Goal: Task Accomplishment & Management: Complete application form

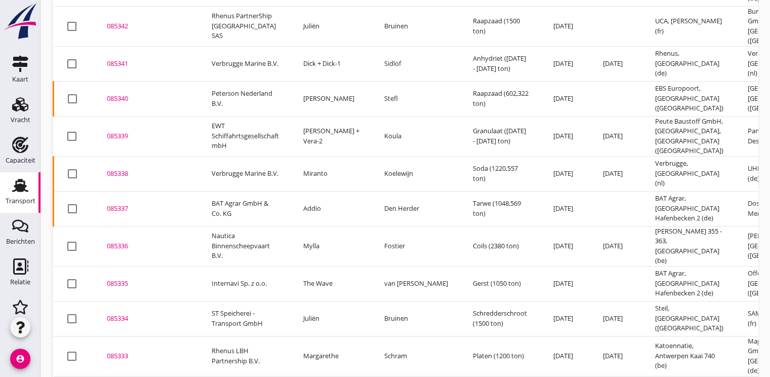
scroll to position [557, 0]
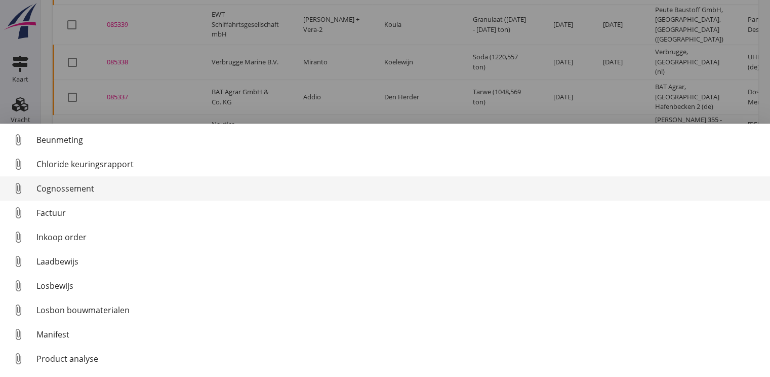
click at [57, 181] on link "attach_file Cognossement" at bounding box center [385, 188] width 770 height 24
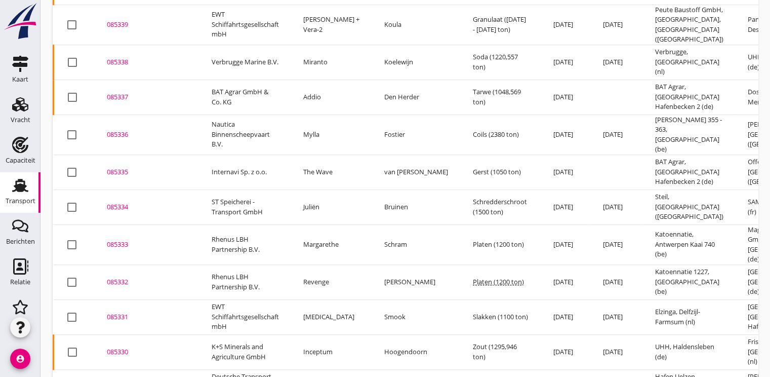
click at [121, 239] on div "085333" at bounding box center [147, 244] width 80 height 10
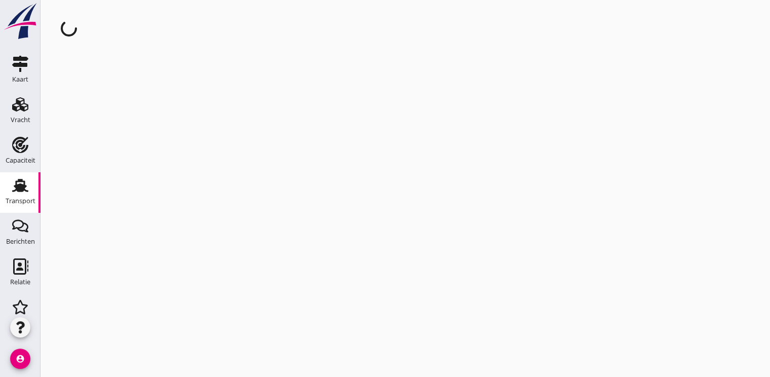
click at [121, 219] on div "cancel You are impersonating another user." at bounding box center [404, 188] width 729 height 377
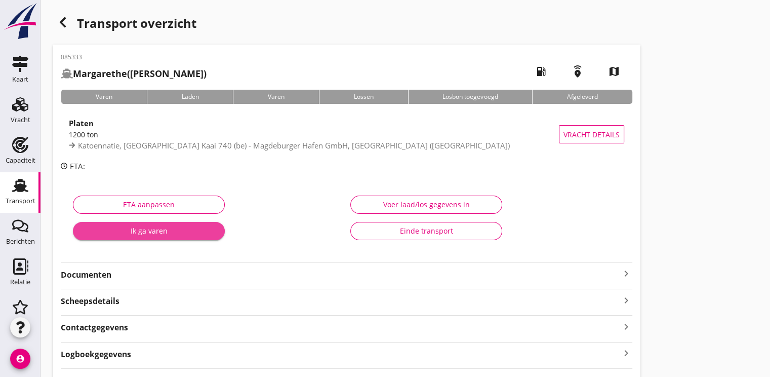
click at [162, 233] on div "Ik ga varen" at bounding box center [149, 230] width 136 height 11
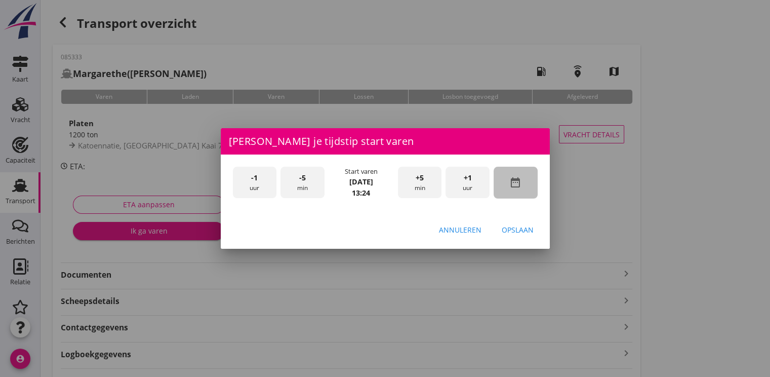
click at [518, 180] on icon "date_range" at bounding box center [515, 182] width 12 height 12
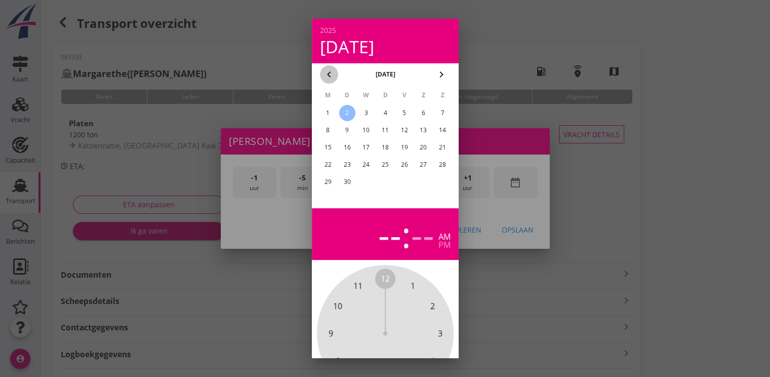
click at [335, 77] on div "chevron_left" at bounding box center [329, 74] width 18 height 12
click at [433, 174] on td "31" at bounding box center [442, 182] width 18 height 16
drag, startPoint x: 440, startPoint y: 184, endPoint x: 439, endPoint y: 133, distance: 51.1
click at [441, 182] on div "31" at bounding box center [442, 182] width 16 height 16
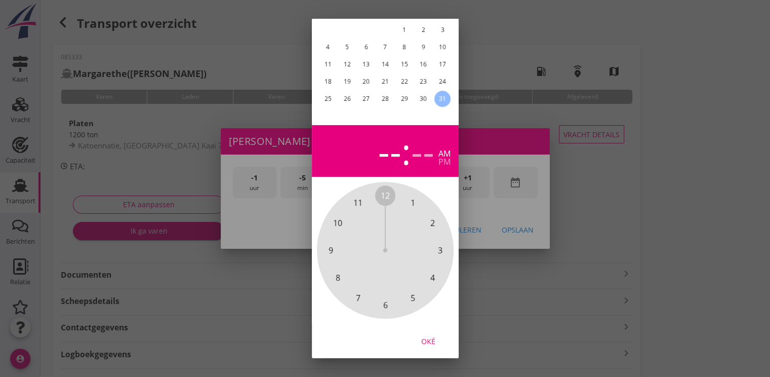
drag, startPoint x: 423, startPoint y: 331, endPoint x: 431, endPoint y: 316, distance: 17.7
click at [423, 336] on div "Oké" at bounding box center [428, 341] width 28 height 11
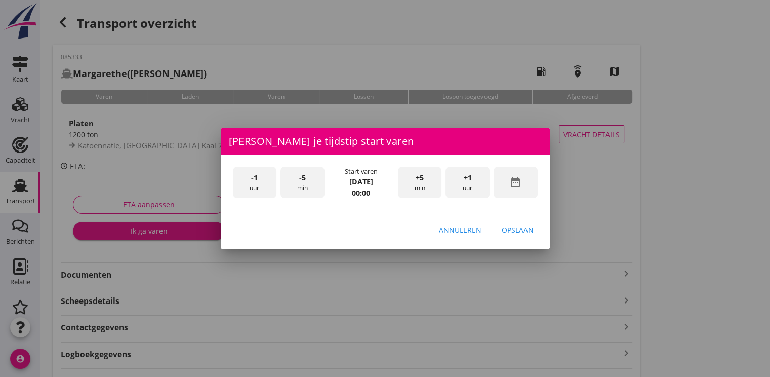
click at [462, 184] on div "+1 uur" at bounding box center [467, 182] width 44 height 32
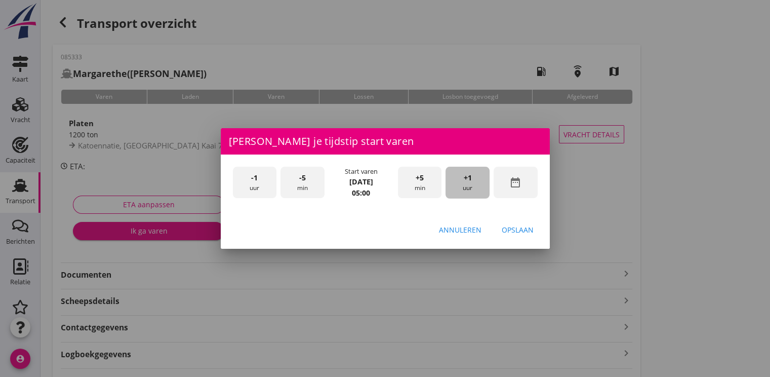
click at [462, 184] on div "+1 uur" at bounding box center [467, 182] width 44 height 32
click at [517, 227] on div "Opslaan" at bounding box center [518, 229] width 32 height 11
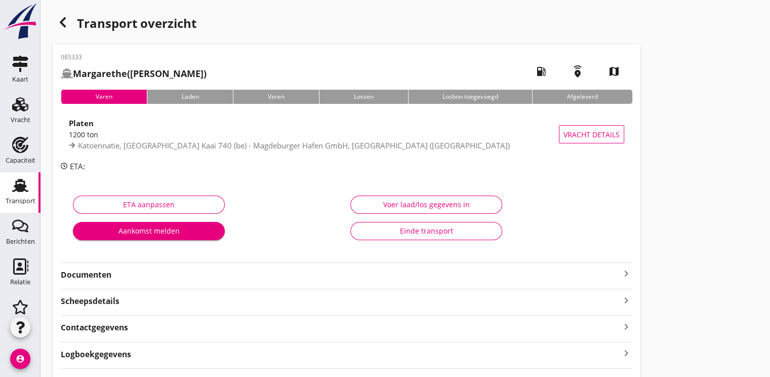
click at [149, 231] on div "Aankomst melden" at bounding box center [149, 230] width 136 height 11
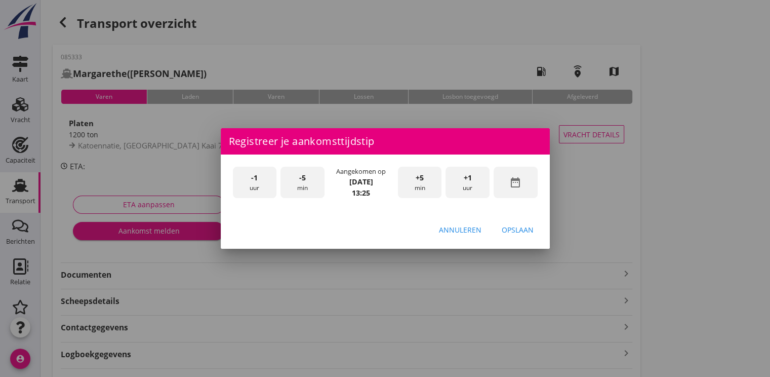
drag, startPoint x: 514, startPoint y: 184, endPoint x: 514, endPoint y: 172, distance: 12.1
click at [514, 183] on icon "date_range" at bounding box center [515, 182] width 12 height 12
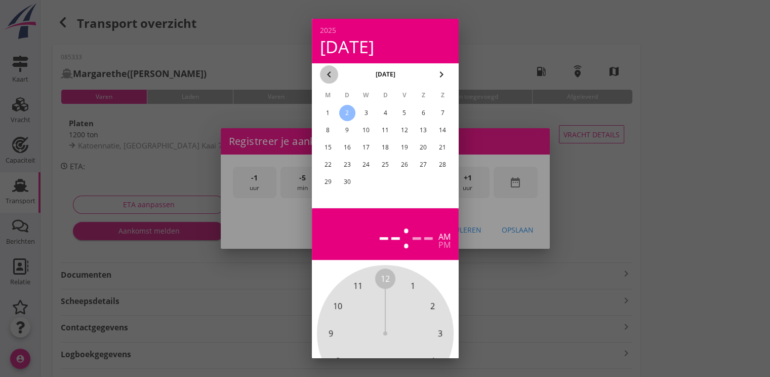
click at [324, 71] on icon "chevron_left" at bounding box center [329, 74] width 12 height 12
click at [447, 184] on div "31" at bounding box center [442, 182] width 16 height 16
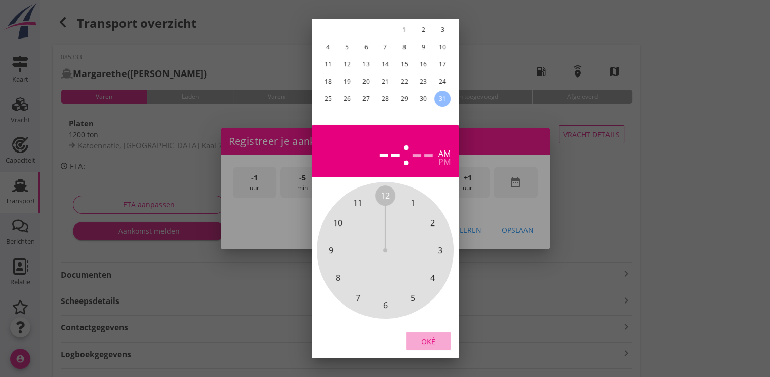
drag, startPoint x: 424, startPoint y: 330, endPoint x: 466, endPoint y: 206, distance: 130.4
click at [424, 336] on div "Oké" at bounding box center [428, 341] width 28 height 11
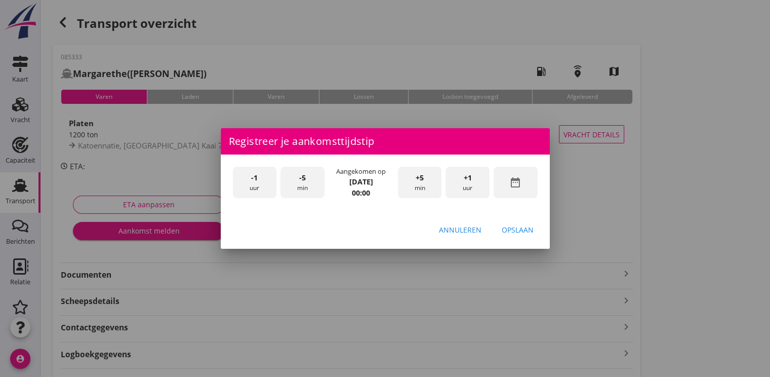
click at [474, 175] on div "+1 uur" at bounding box center [467, 182] width 44 height 32
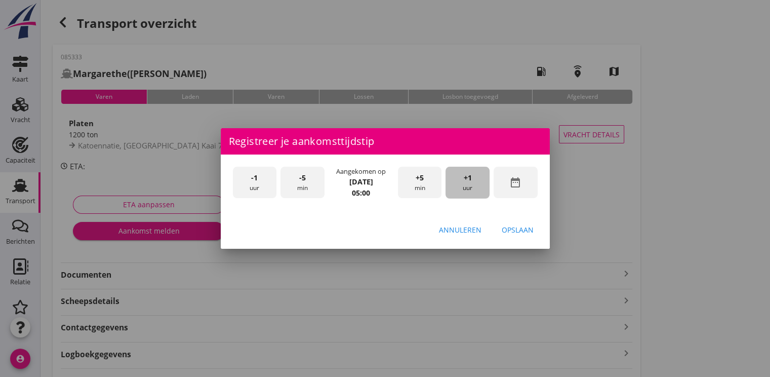
click at [474, 175] on div "+1 uur" at bounding box center [467, 182] width 44 height 32
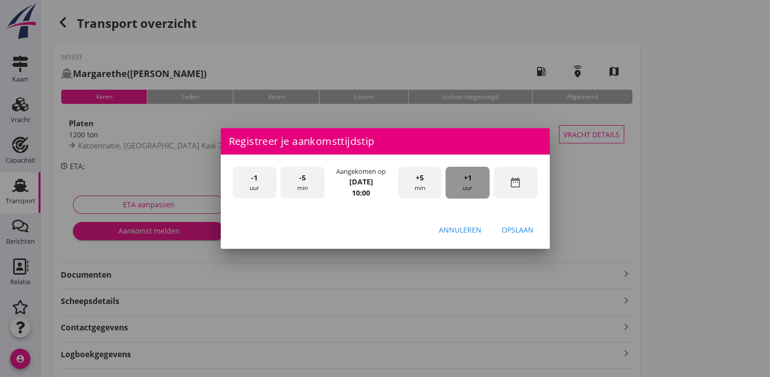
click at [474, 175] on div "+1 uur" at bounding box center [467, 182] width 44 height 32
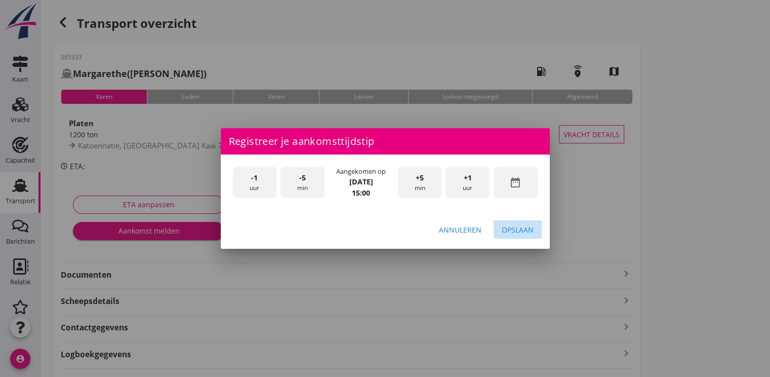
click at [506, 227] on div "Opslaan" at bounding box center [518, 229] width 32 height 11
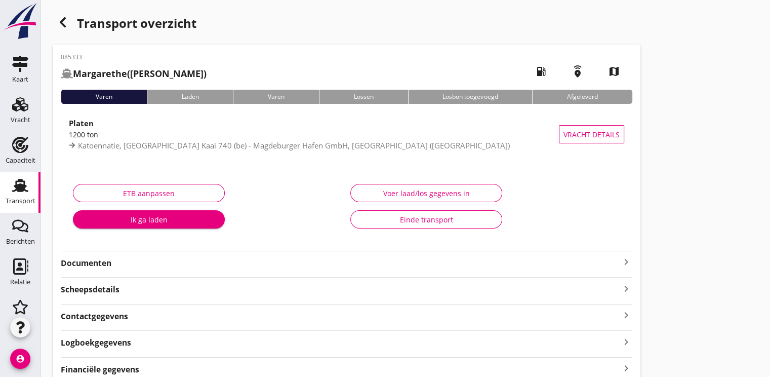
click at [126, 223] on div "Ik ga laden" at bounding box center [149, 219] width 136 height 11
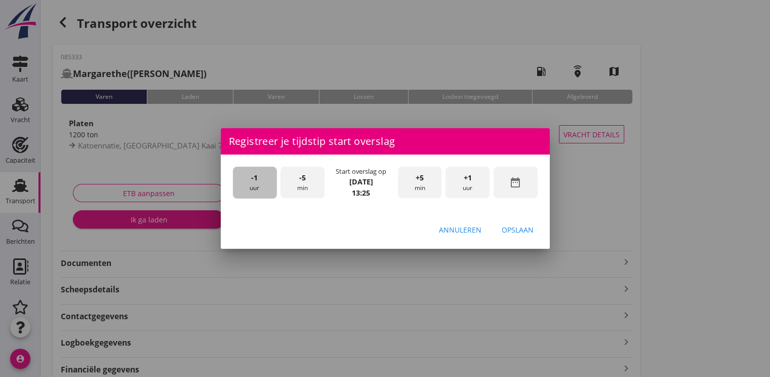
click at [244, 181] on div "-1 uur" at bounding box center [255, 182] width 44 height 32
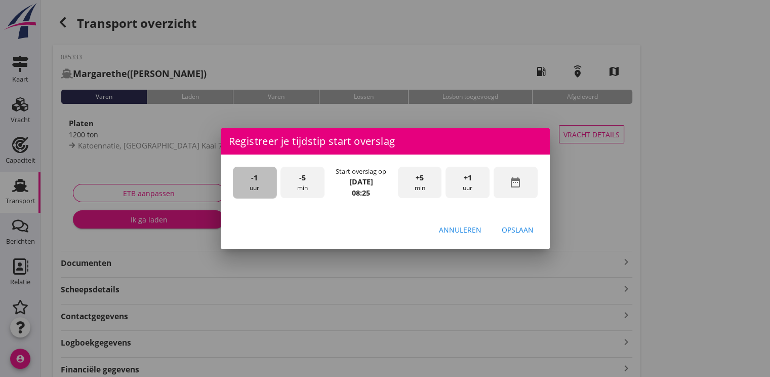
click at [244, 181] on div "-1 uur" at bounding box center [255, 182] width 44 height 32
click at [299, 179] on span "-5" at bounding box center [302, 177] width 7 height 11
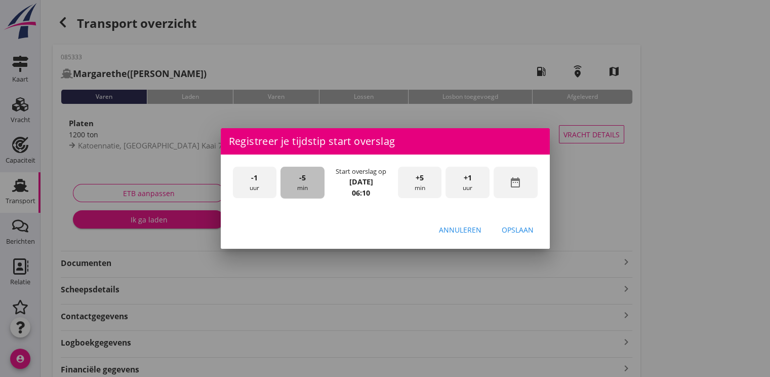
click at [299, 179] on span "-5" at bounding box center [302, 177] width 7 height 11
click at [515, 232] on div "Opslaan" at bounding box center [518, 229] width 32 height 11
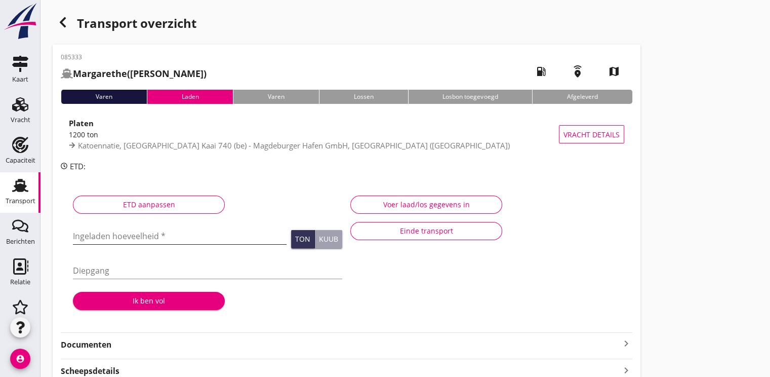
click at [81, 235] on input "Ingeladen hoeveelheid *" at bounding box center [180, 236] width 214 height 16
type input "1215.887"
click at [172, 306] on button "Ik ben vol" at bounding box center [149, 300] width 152 height 18
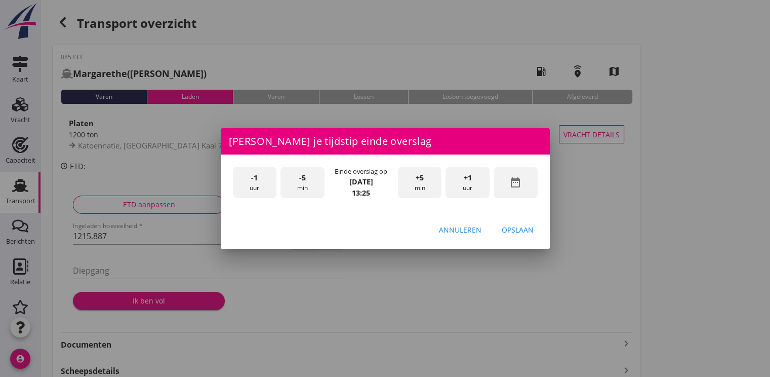
click at [263, 186] on div "-1 uur" at bounding box center [255, 182] width 44 height 32
click at [422, 180] on span "+5" at bounding box center [419, 177] width 8 height 11
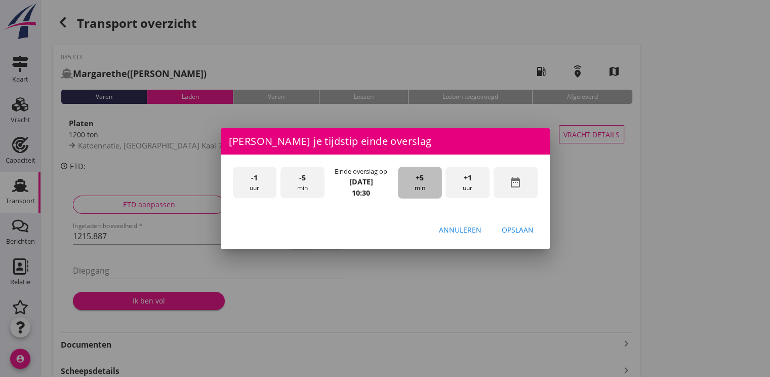
click at [422, 180] on span "+5" at bounding box center [419, 177] width 8 height 11
click at [518, 227] on div "Opslaan" at bounding box center [518, 229] width 32 height 11
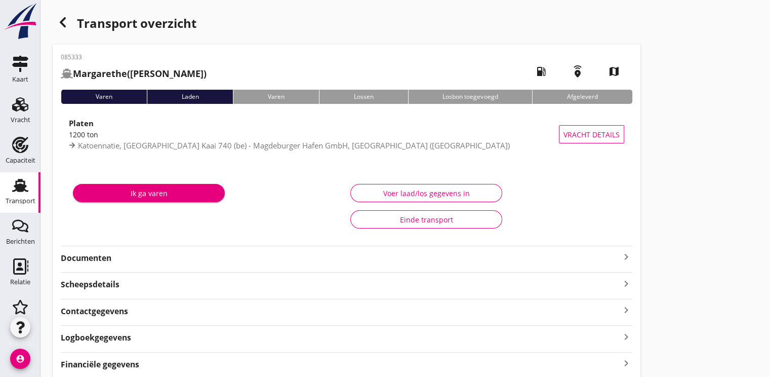
click at [141, 192] on div "Ik ga varen" at bounding box center [149, 193] width 136 height 11
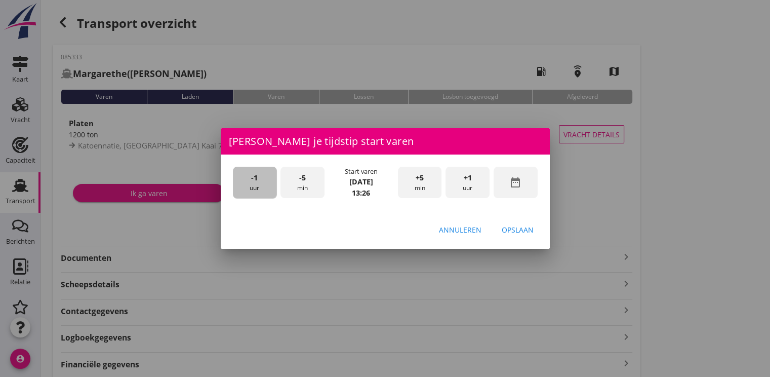
click at [263, 181] on div "-1 uur" at bounding box center [255, 182] width 44 height 32
click at [301, 183] on div "-5 min" at bounding box center [302, 182] width 44 height 32
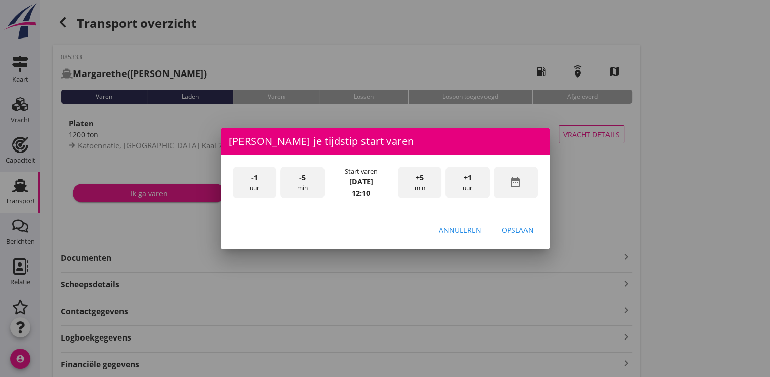
click at [301, 183] on div "-5 min" at bounding box center [302, 182] width 44 height 32
click at [263, 184] on div "-1 uur" at bounding box center [255, 182] width 44 height 32
click at [524, 235] on button "Opslaan" at bounding box center [517, 229] width 48 height 18
